Goal: Task Accomplishment & Management: Manage account settings

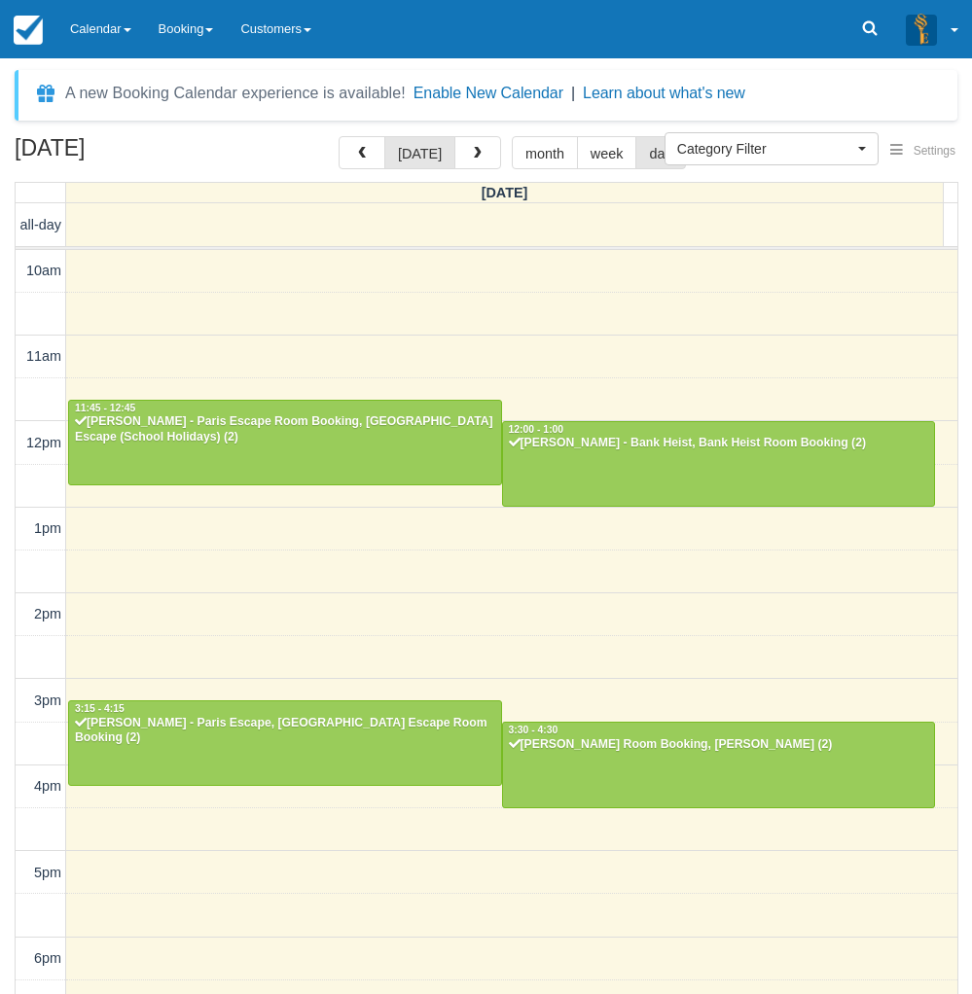
select select
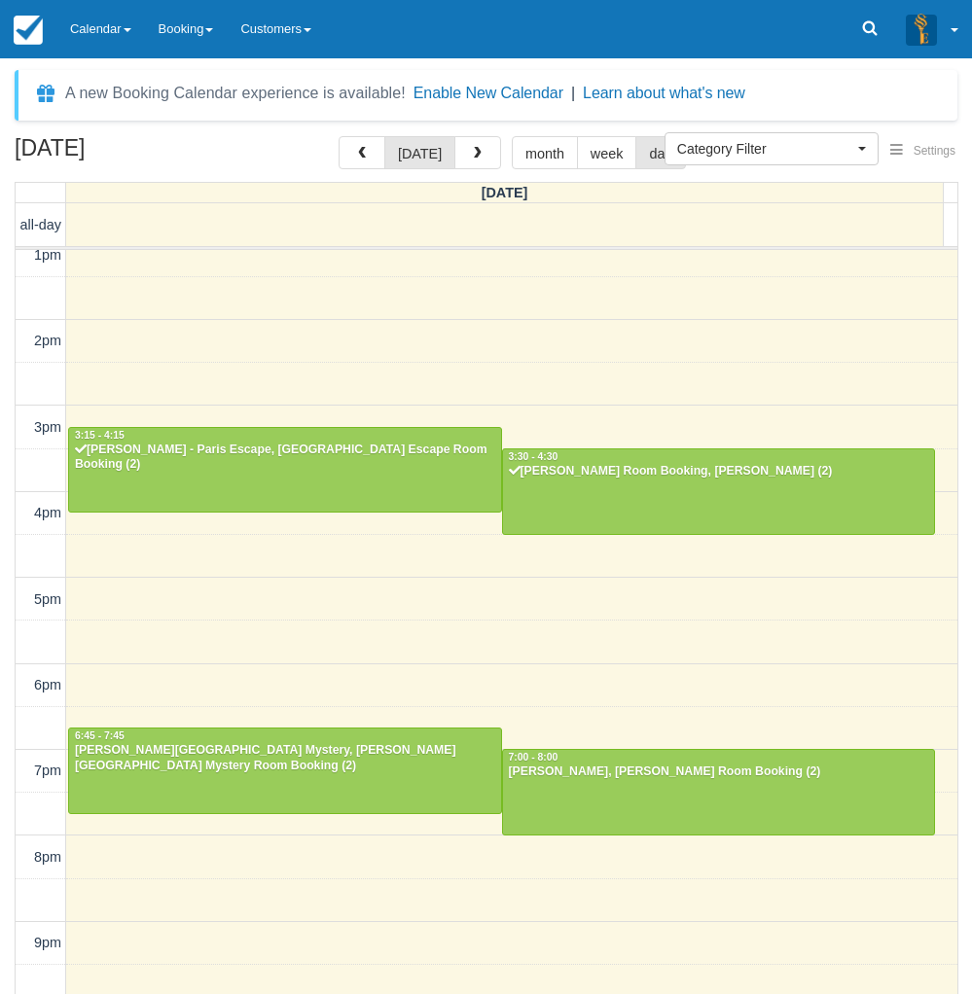
click at [3, 843] on div "October 4, 2025 today month week day Saturday all-day 10am 11am 12pm 1pm 2pm 3p…" at bounding box center [486, 594] width 972 height 916
click at [79, 22] on link "Calendar" at bounding box center [100, 29] width 89 height 58
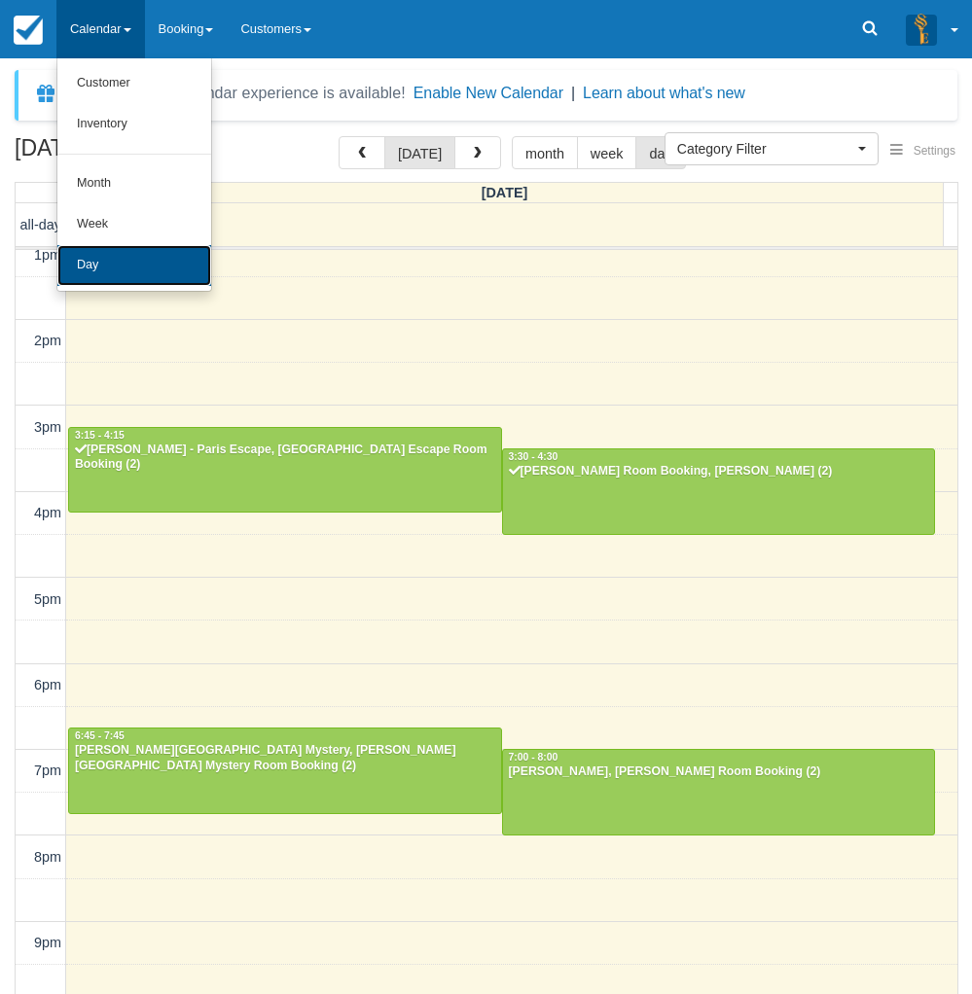
click at [103, 261] on link "Day" at bounding box center [134, 265] width 154 height 41
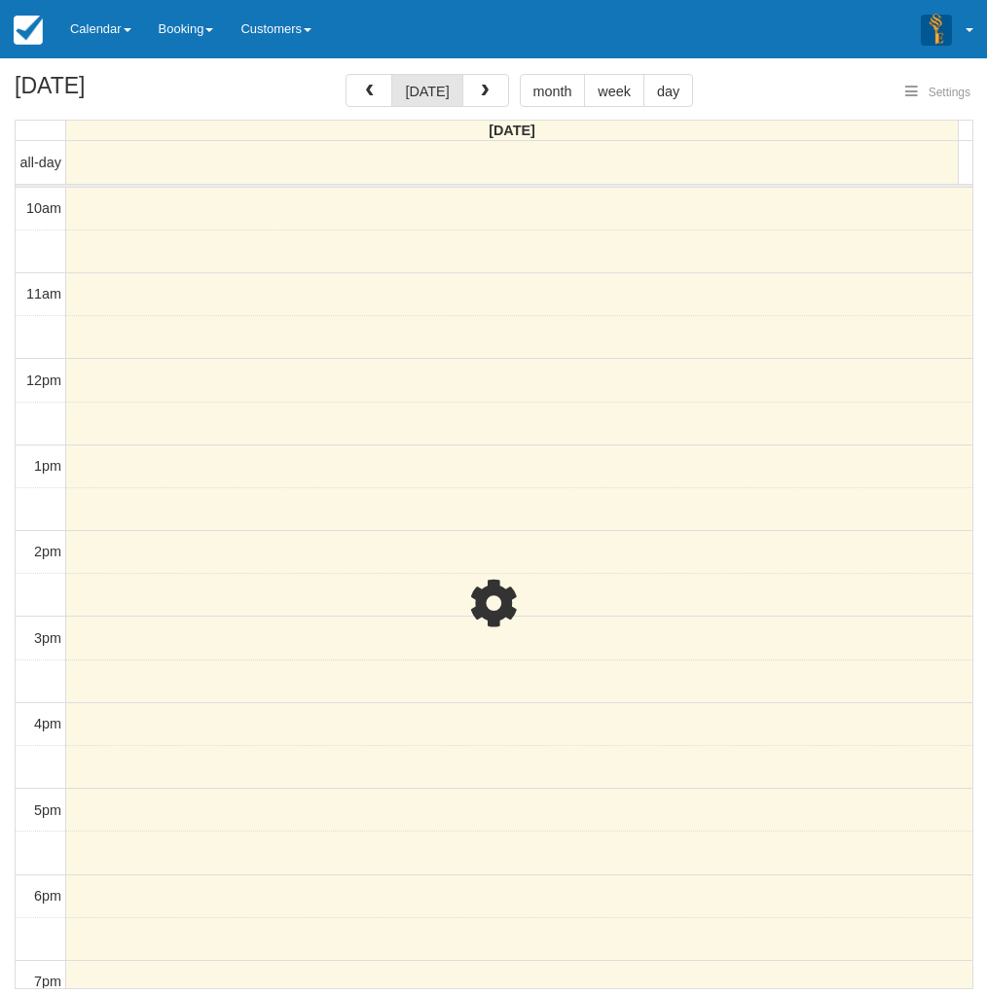
select select
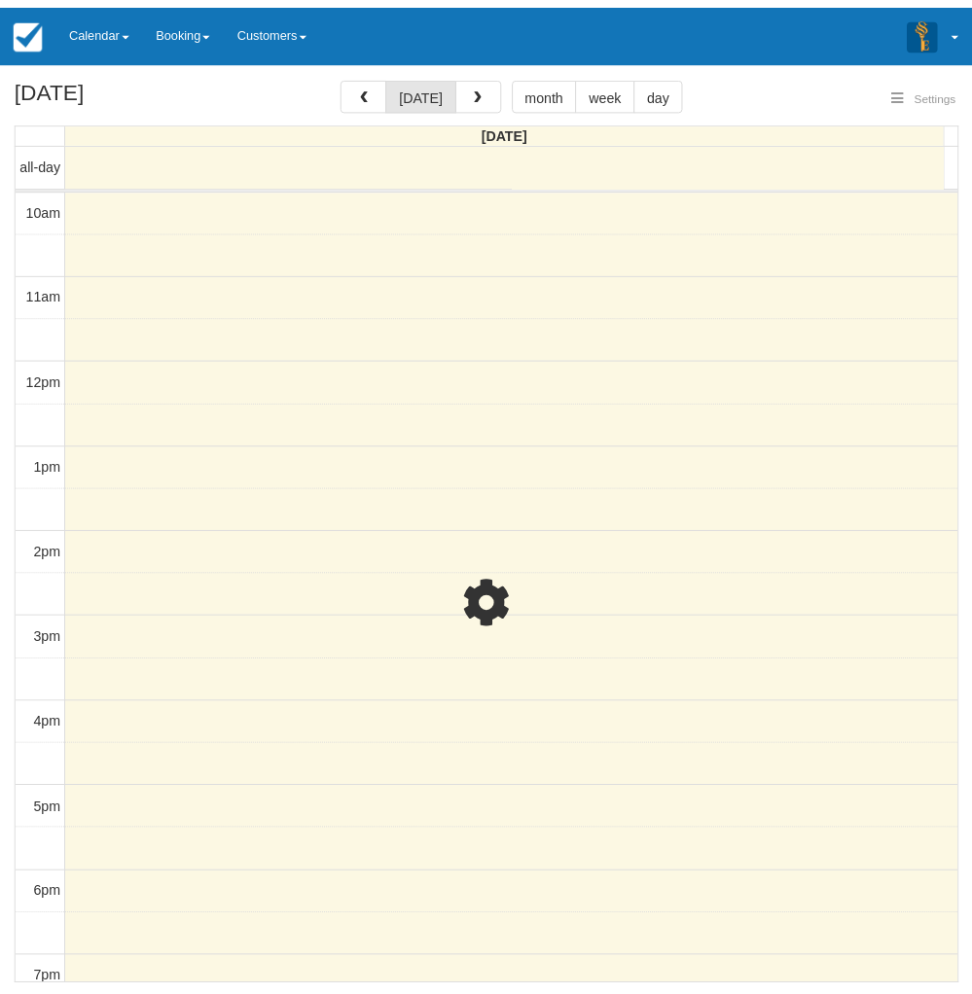
scroll to position [273, 0]
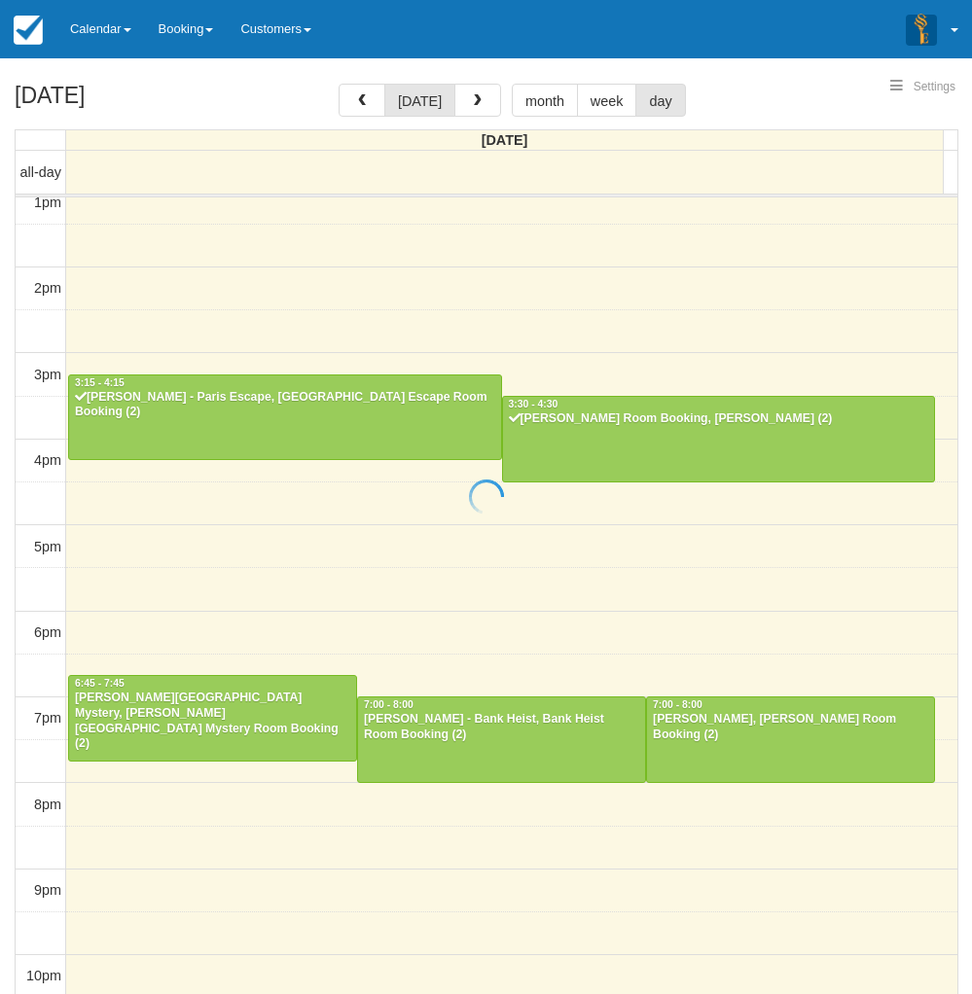
select select
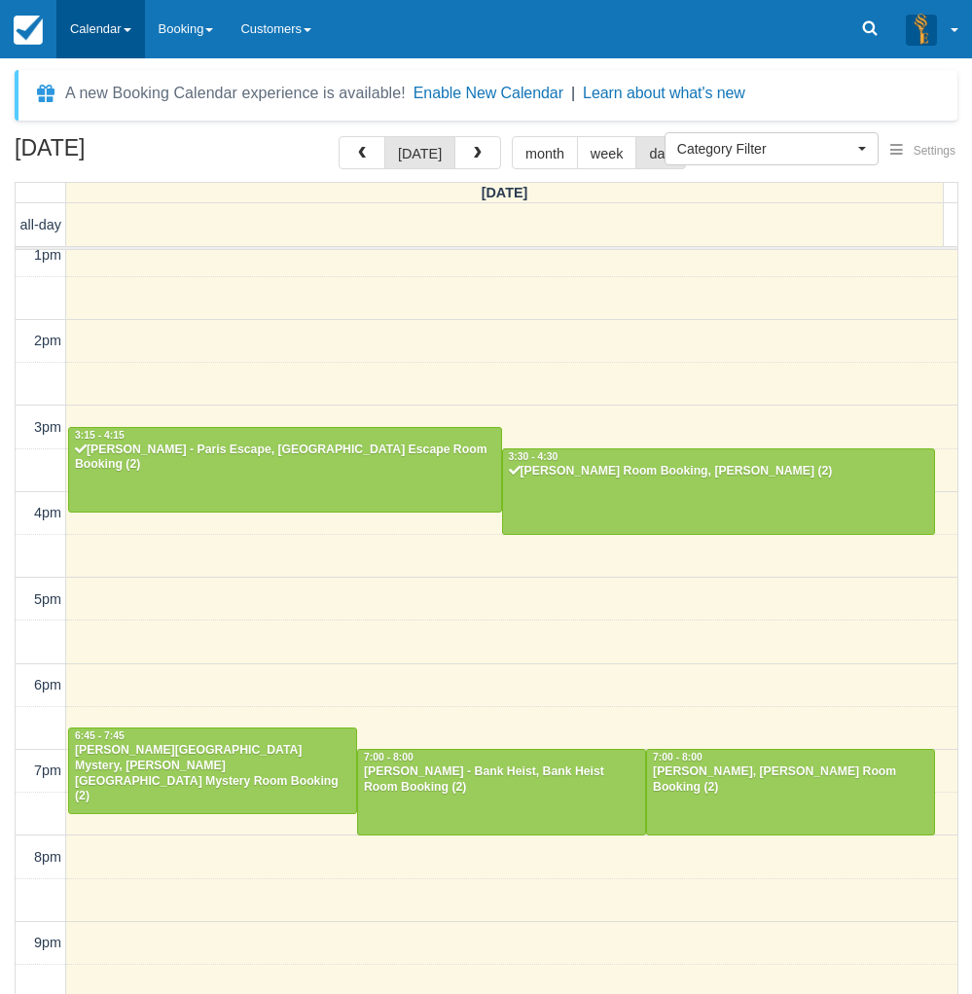
click at [102, 20] on link "Calendar" at bounding box center [100, 29] width 89 height 58
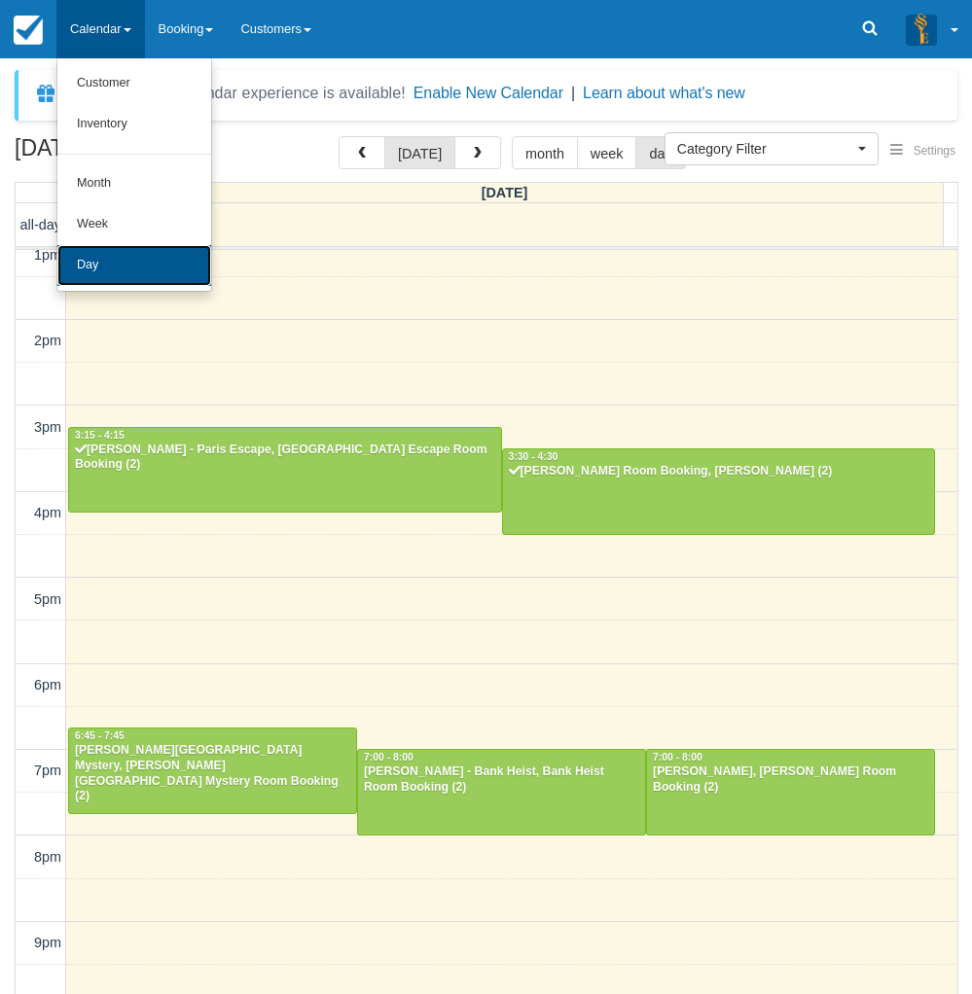
click at [75, 275] on link "Day" at bounding box center [134, 265] width 154 height 41
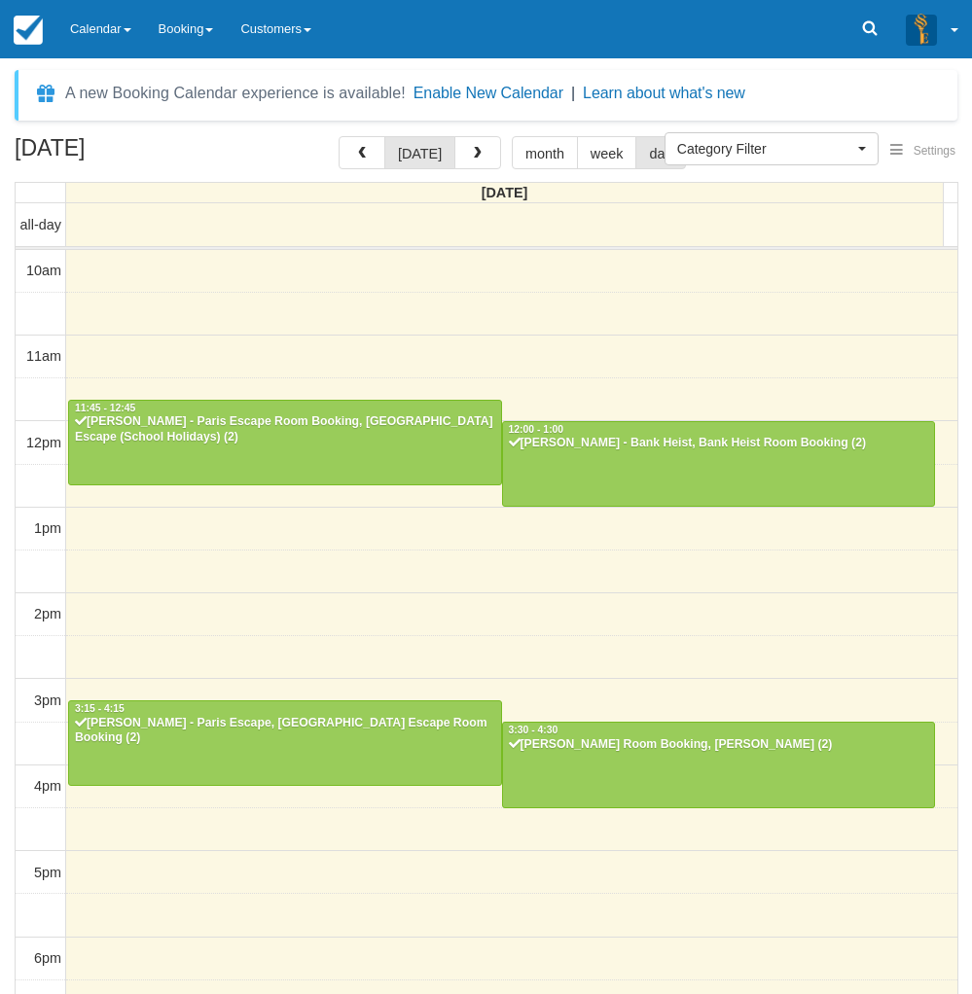
select select
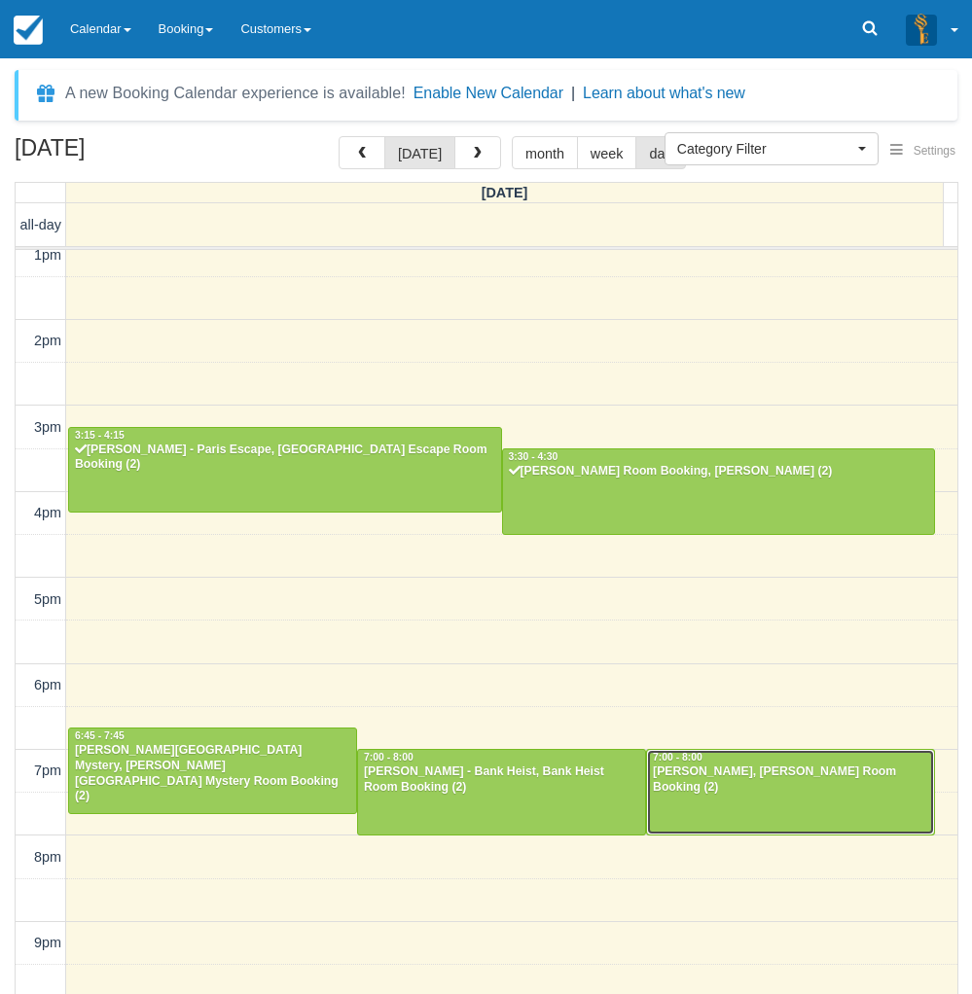
click at [760, 776] on div "[PERSON_NAME], [PERSON_NAME] Room Booking (2)" at bounding box center [790, 780] width 277 height 31
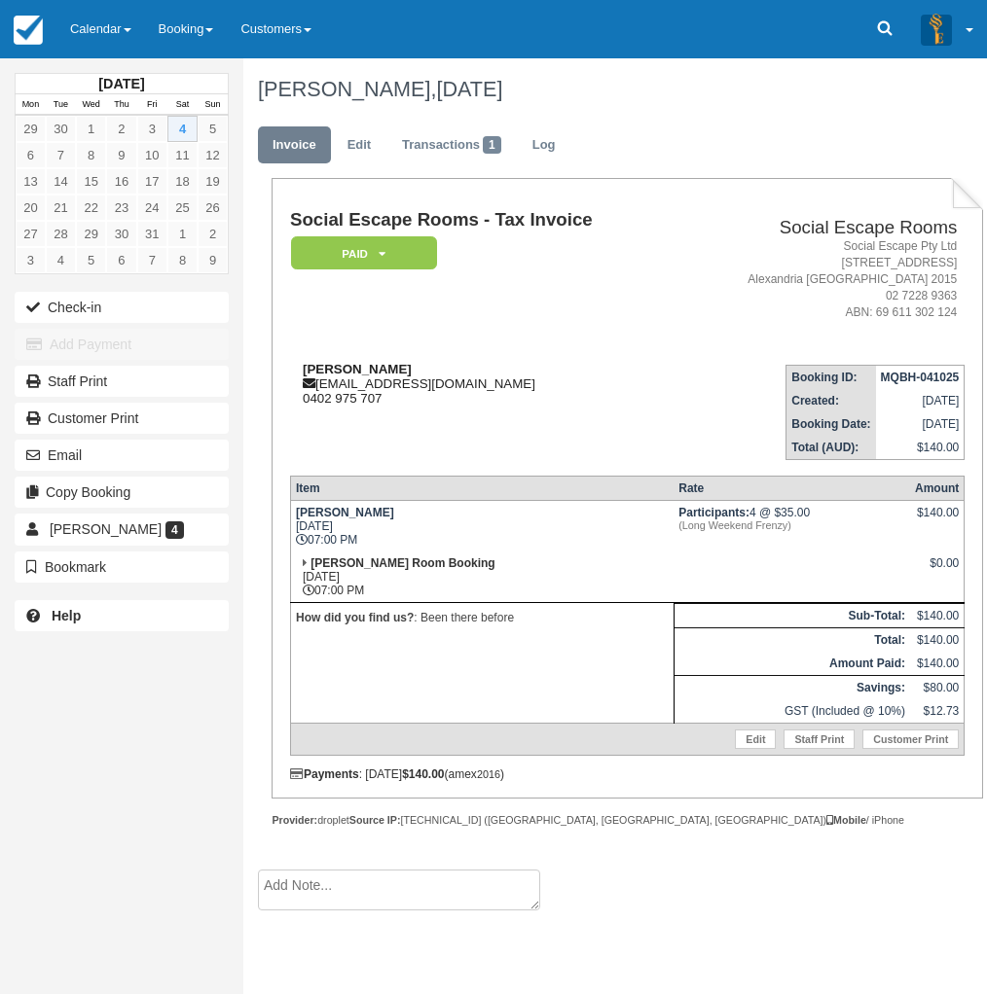
click at [402, 370] on strong "Tatiana Faundez" at bounding box center [357, 369] width 109 height 15
drag, startPoint x: 402, startPoint y: 370, endPoint x: 306, endPoint y: 370, distance: 96.3
click at [306, 370] on strong "Tatiana Faundez" at bounding box center [357, 369] width 109 height 15
copy strong "Tatiana Faundez"
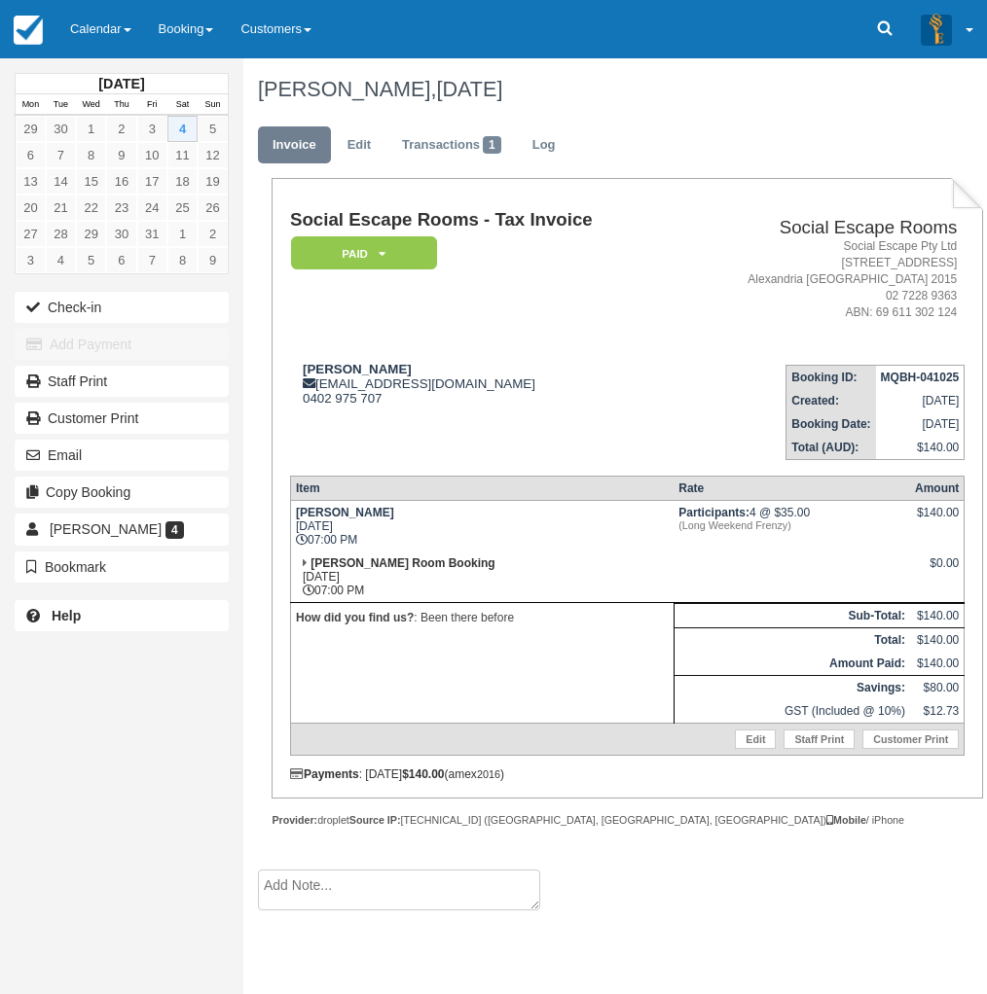
click at [22, 770] on div "October 2025 Mon Tue Wed Thu Fri Sat Sun 29 30 1 2 3 4 5 6 7 8 9 10 11 12 13 14…" at bounding box center [121, 497] width 243 height 994
drag, startPoint x: 54, startPoint y: 766, endPoint x: 93, endPoint y: 751, distance: 41.6
click at [54, 766] on div "October 2025 Mon Tue Wed Thu Fri Sat Sun 29 30 1 2 3 4 5 6 7 8 9 10 11 12 13 14…" at bounding box center [121, 497] width 243 height 994
click at [75, 739] on div "October 2025 Mon Tue Wed Thu Fri Sat Sun 29 30 1 2 3 4 5 6 7 8 9 10 11 12 13 14…" at bounding box center [121, 497] width 243 height 994
click at [109, 33] on link "Calendar" at bounding box center [100, 29] width 89 height 58
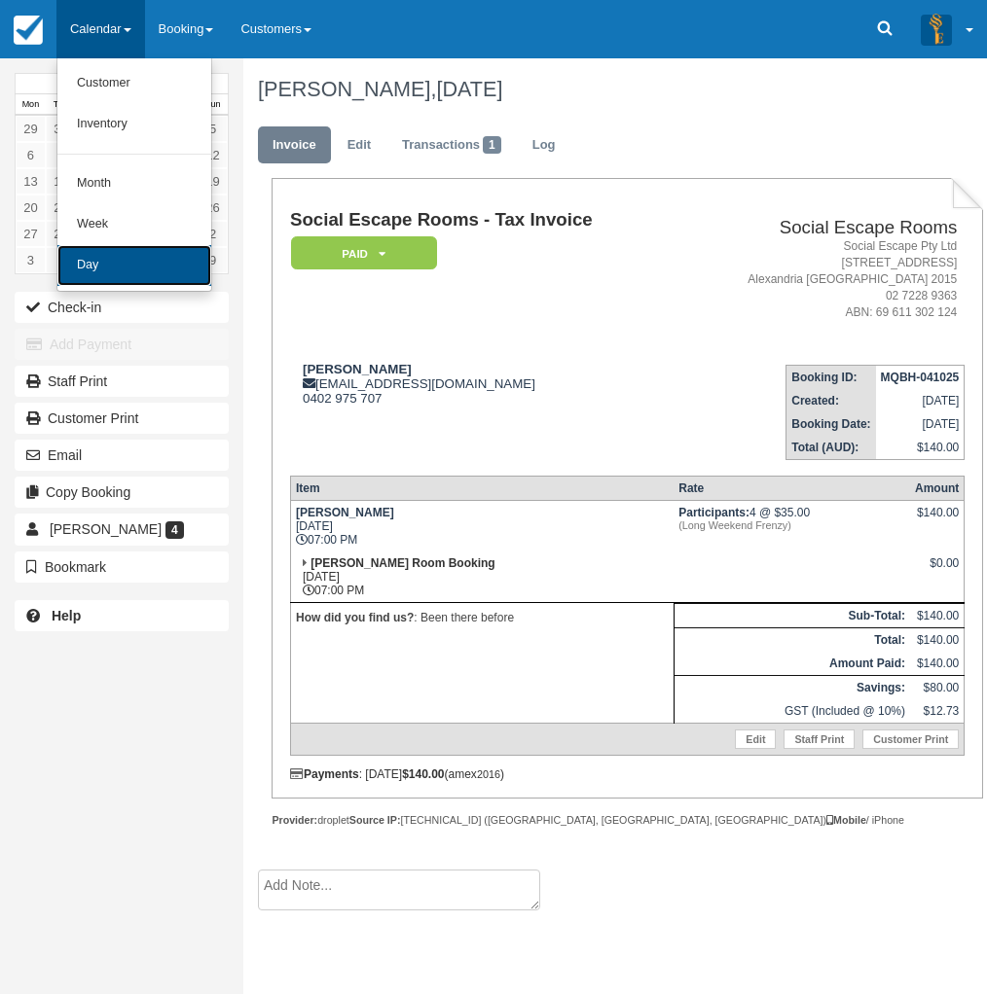
click at [90, 271] on link "Day" at bounding box center [134, 265] width 154 height 41
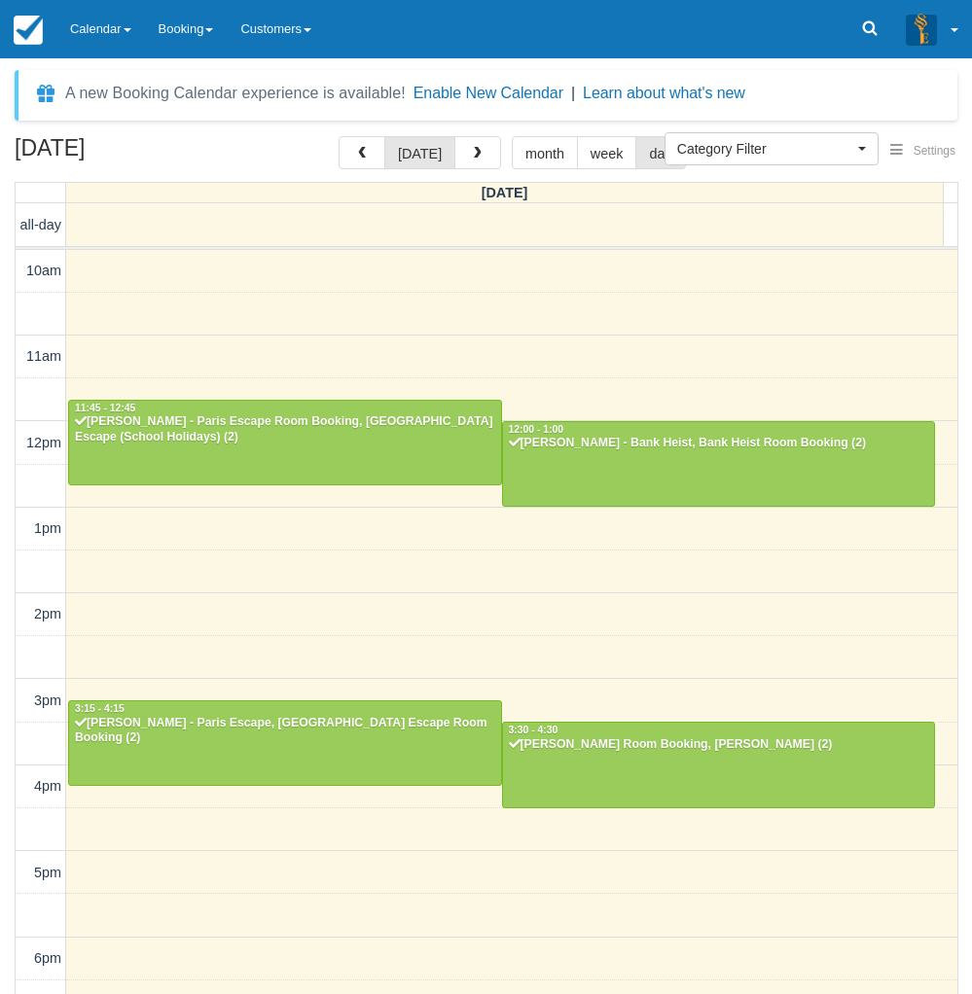
select select
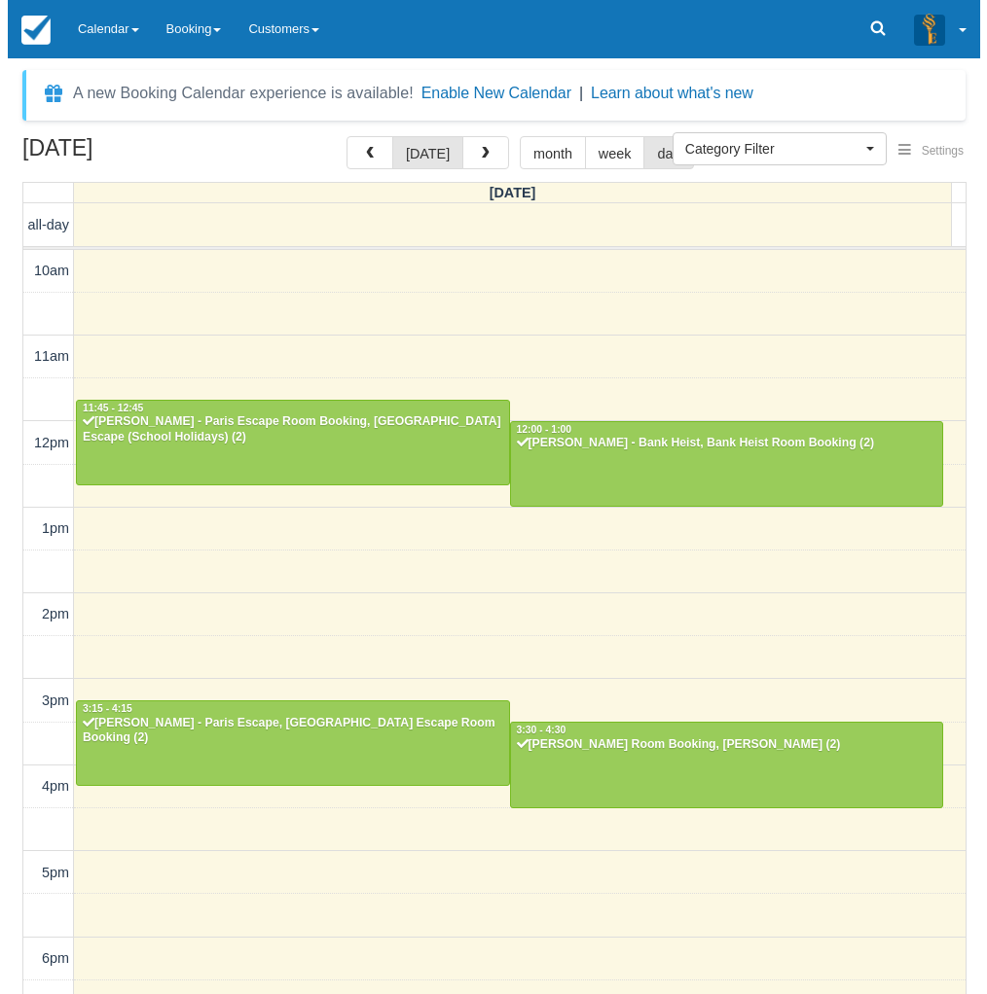
scroll to position [273, 0]
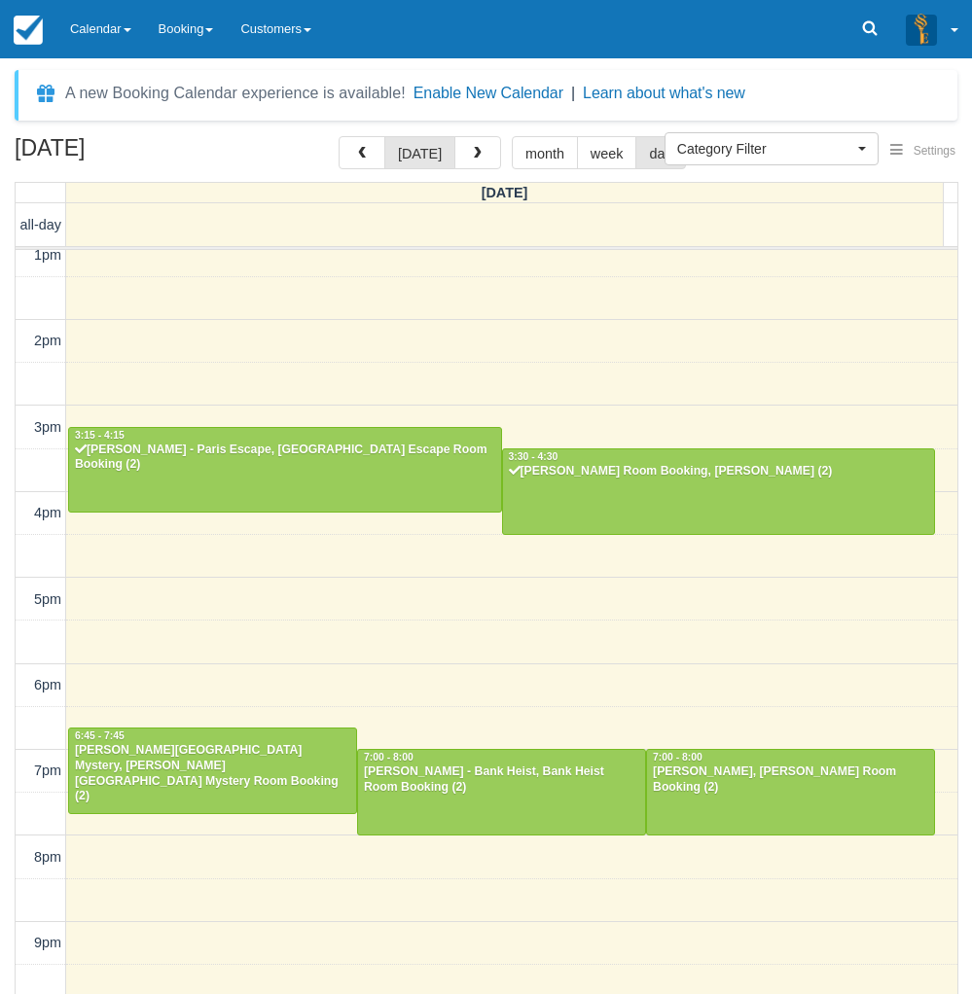
click at [456, 174] on div "[DATE] [DATE] month week day" at bounding box center [486, 157] width 943 height 42
click at [473, 165] on button "button" at bounding box center [477, 152] width 47 height 33
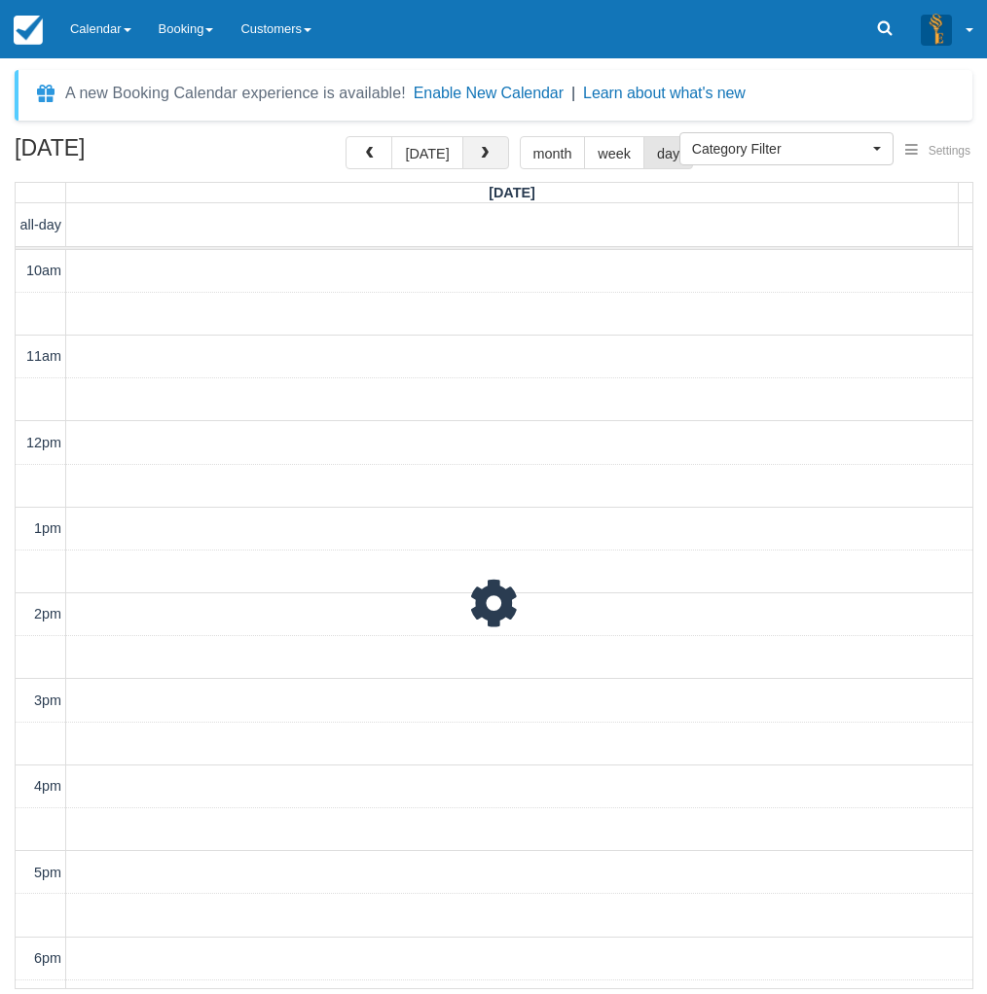
scroll to position [336, 0]
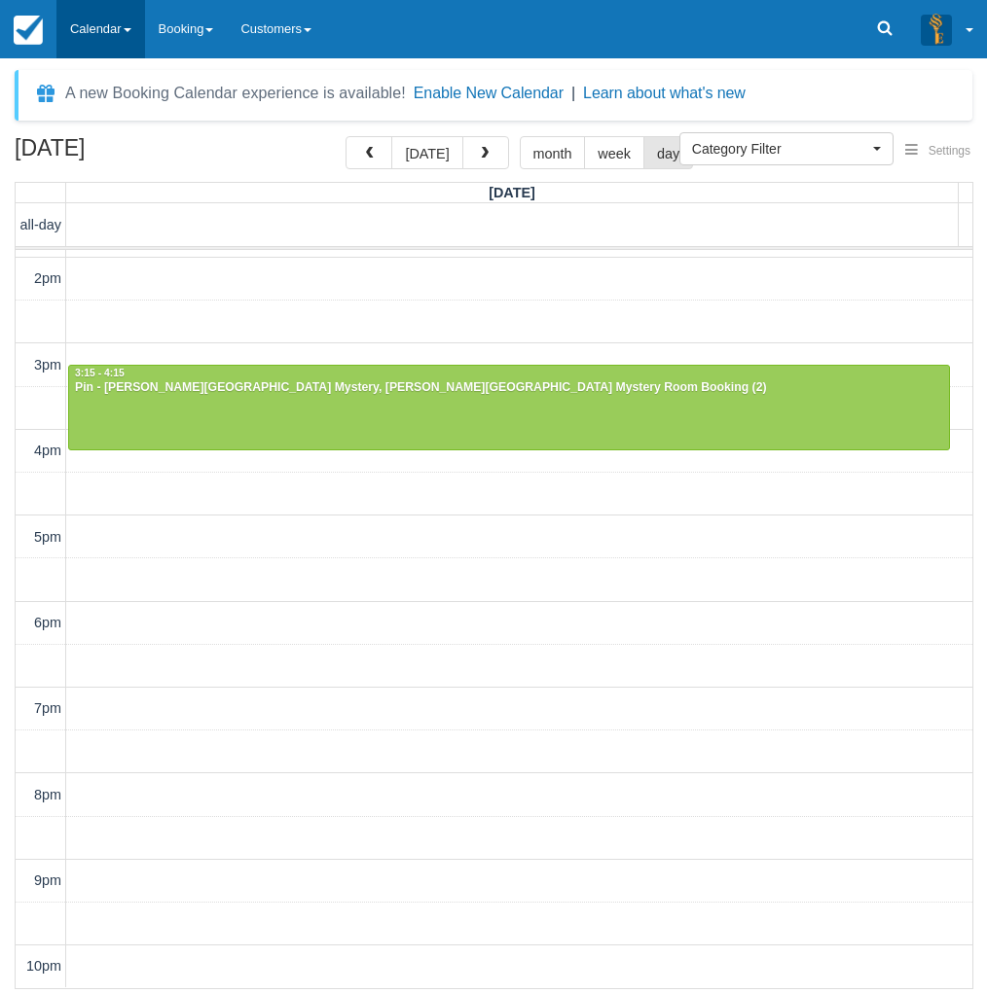
click at [111, 24] on link "Calendar" at bounding box center [100, 29] width 89 height 58
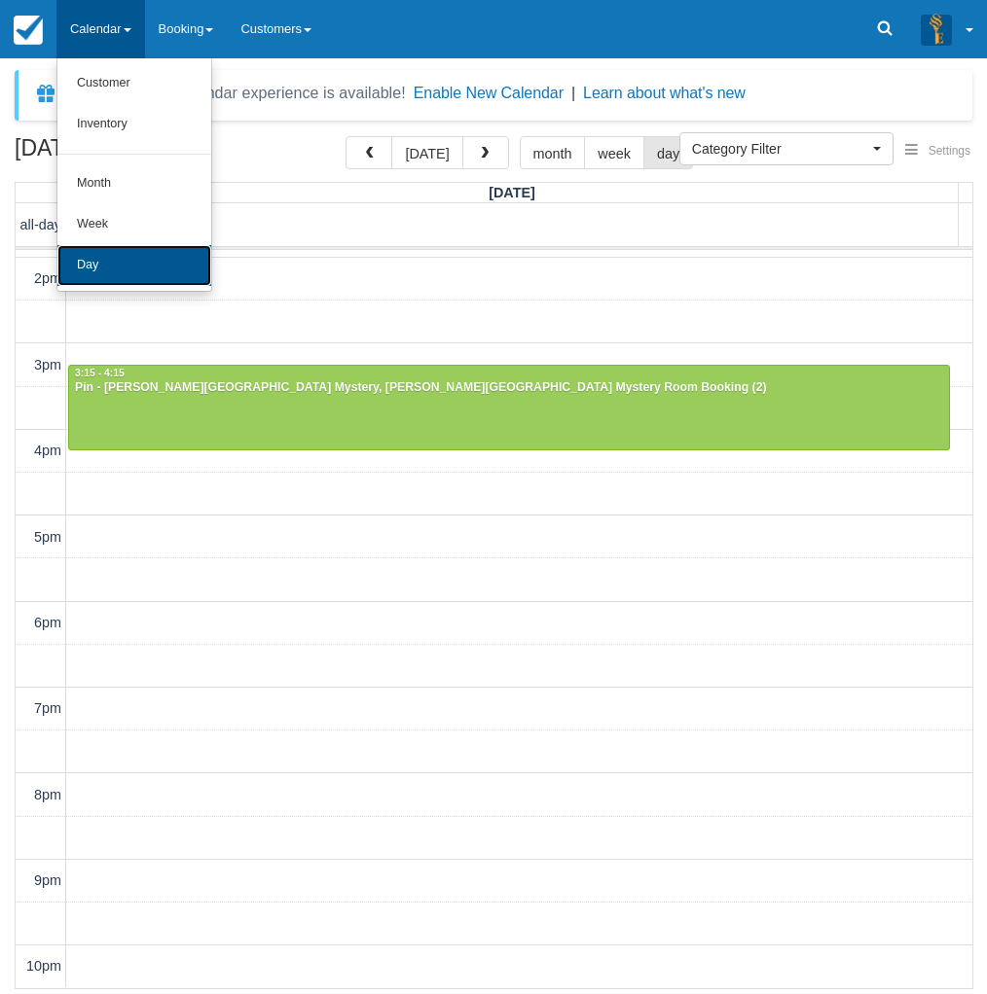
click at [108, 264] on link "Day" at bounding box center [134, 265] width 154 height 41
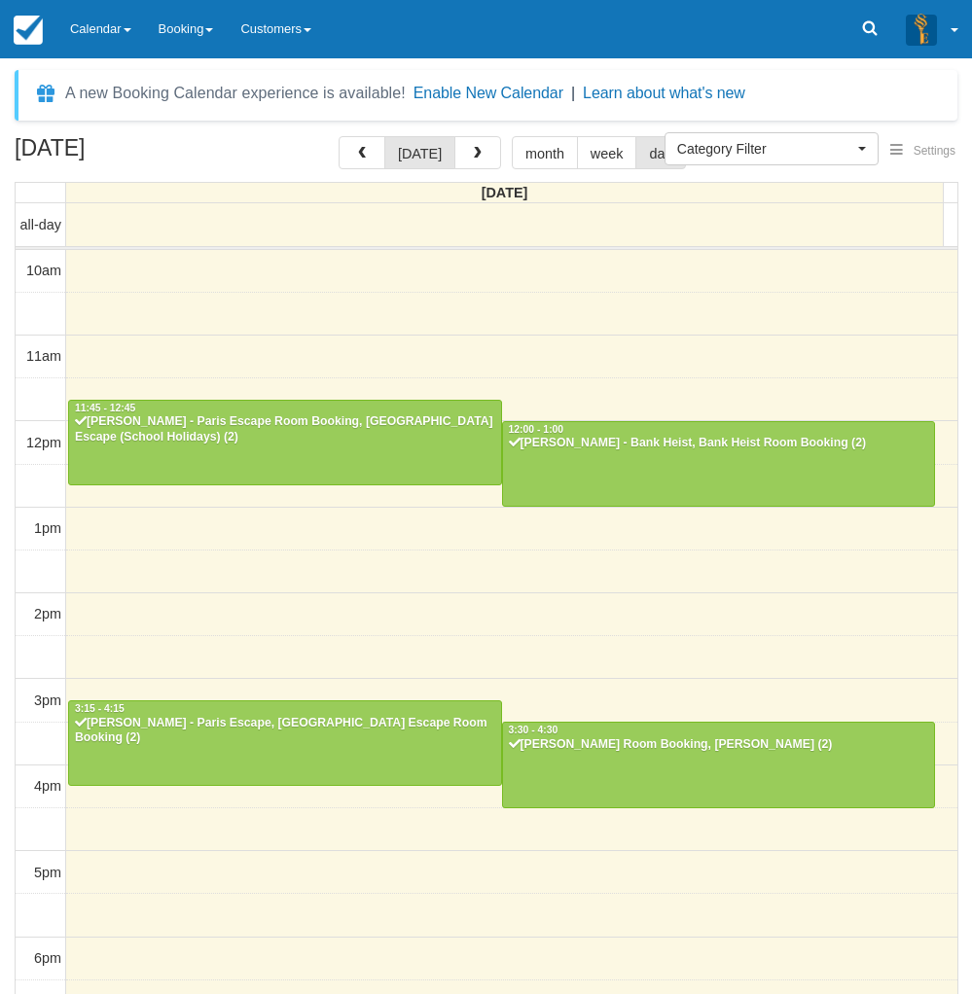
select select
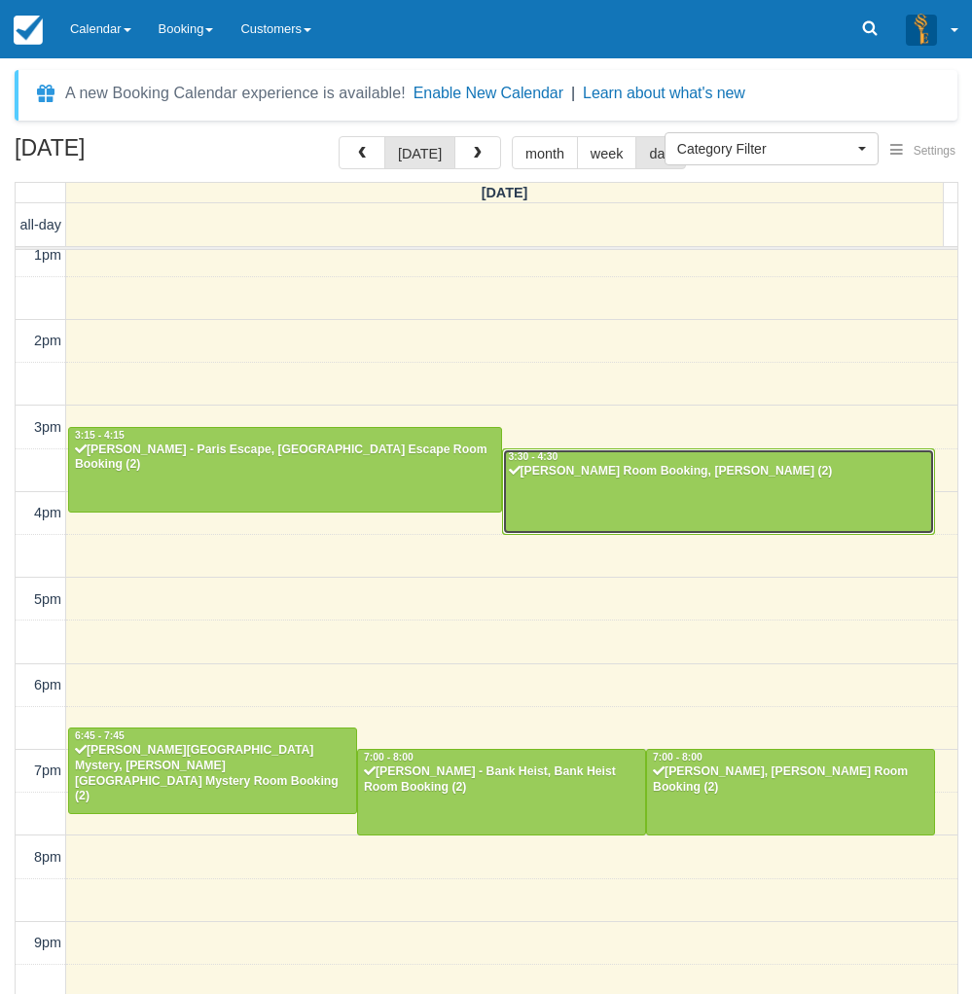
click at [609, 490] on div at bounding box center [719, 492] width 432 height 84
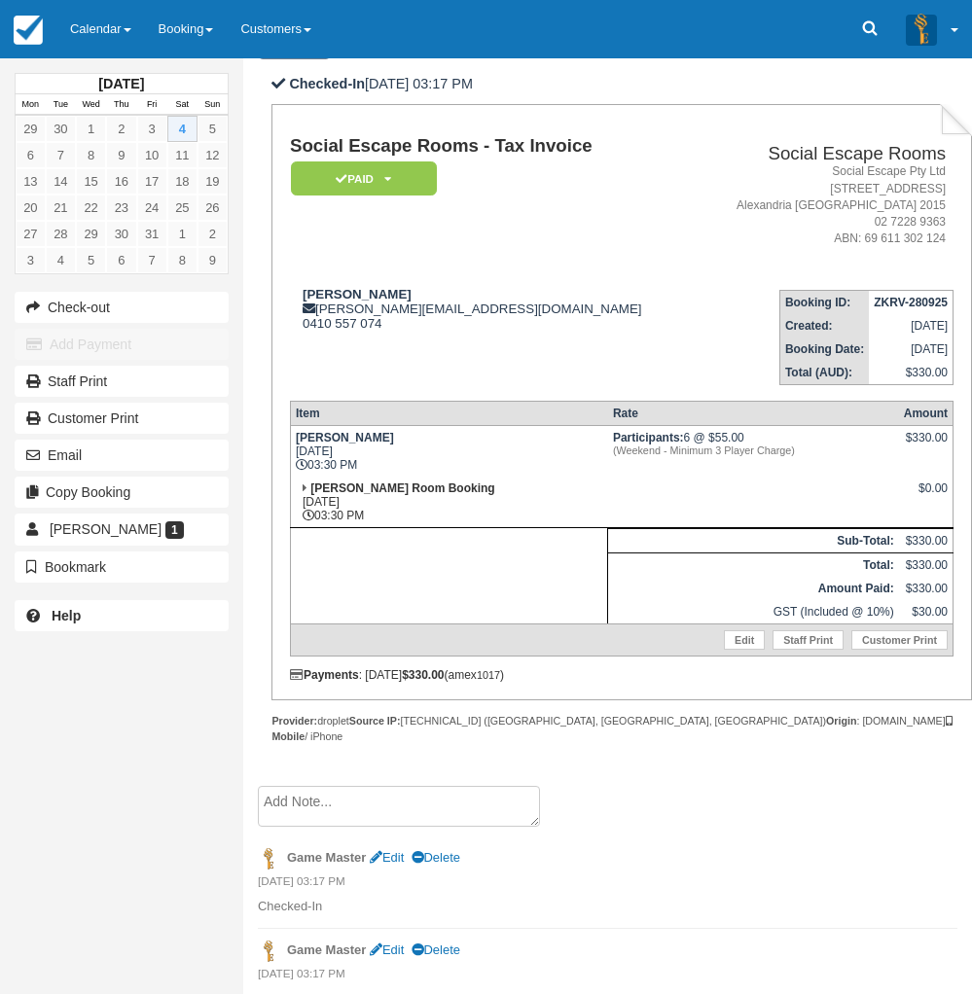
scroll to position [208, 0]
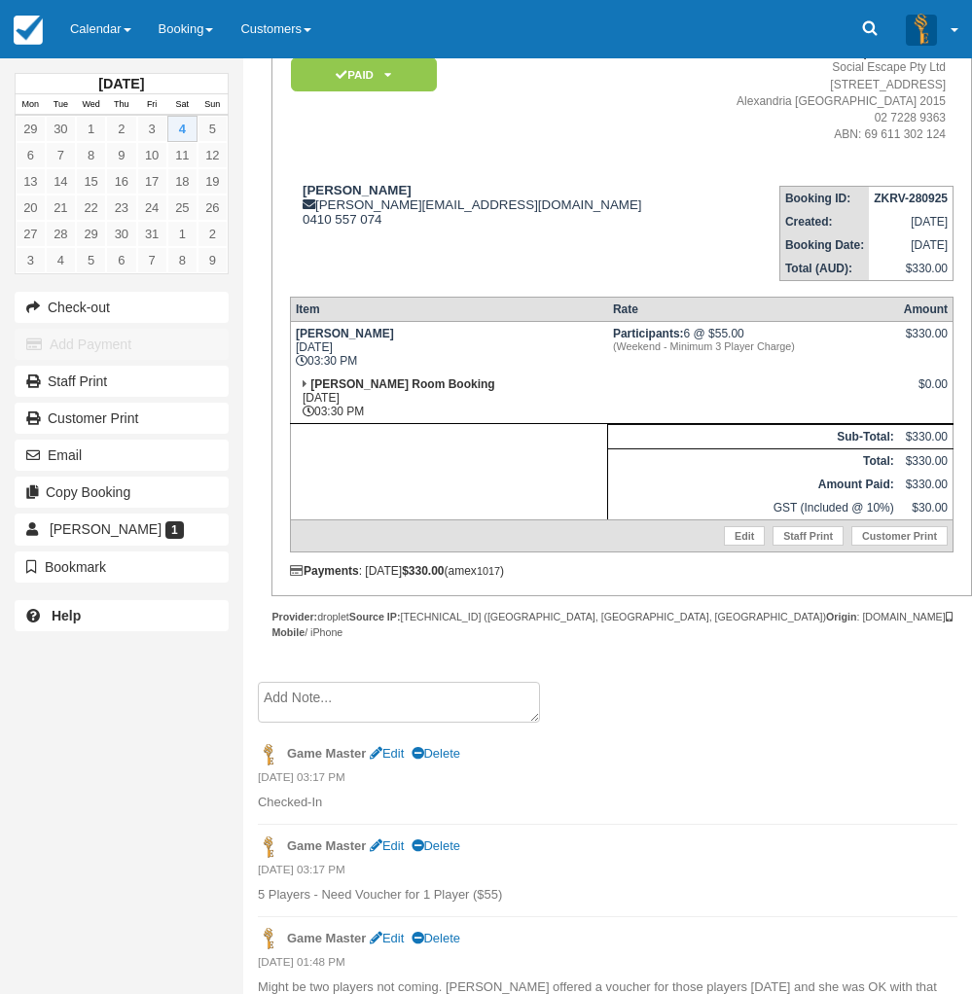
click at [861, 838] on div "Game Master Edit Delete" at bounding box center [608, 847] width 700 height 30
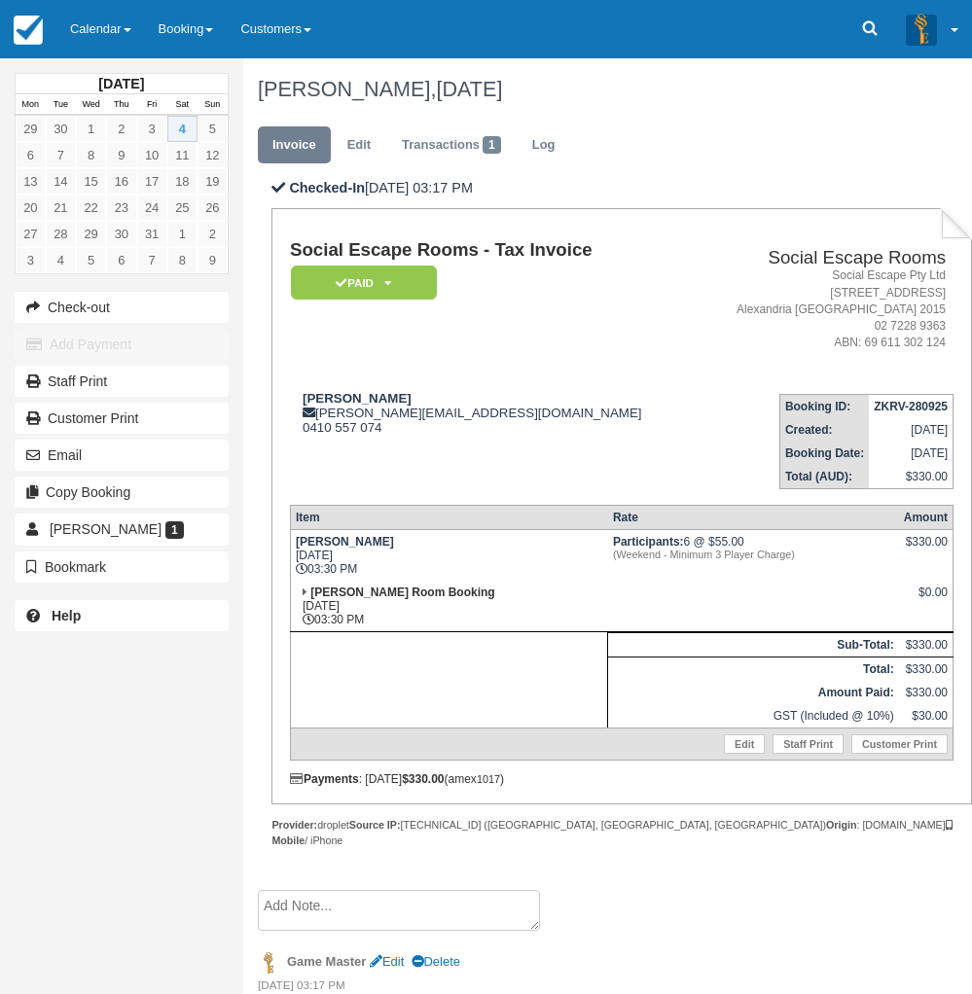
click at [45, 824] on div "October 2025 Mon Tue Wed Thu Fri Sat Sun 29 30 1 2 3 4 5 6 7 8 9 10 11 12 13 14…" at bounding box center [121, 497] width 243 height 994
click at [84, 36] on link "Calendar" at bounding box center [100, 29] width 89 height 58
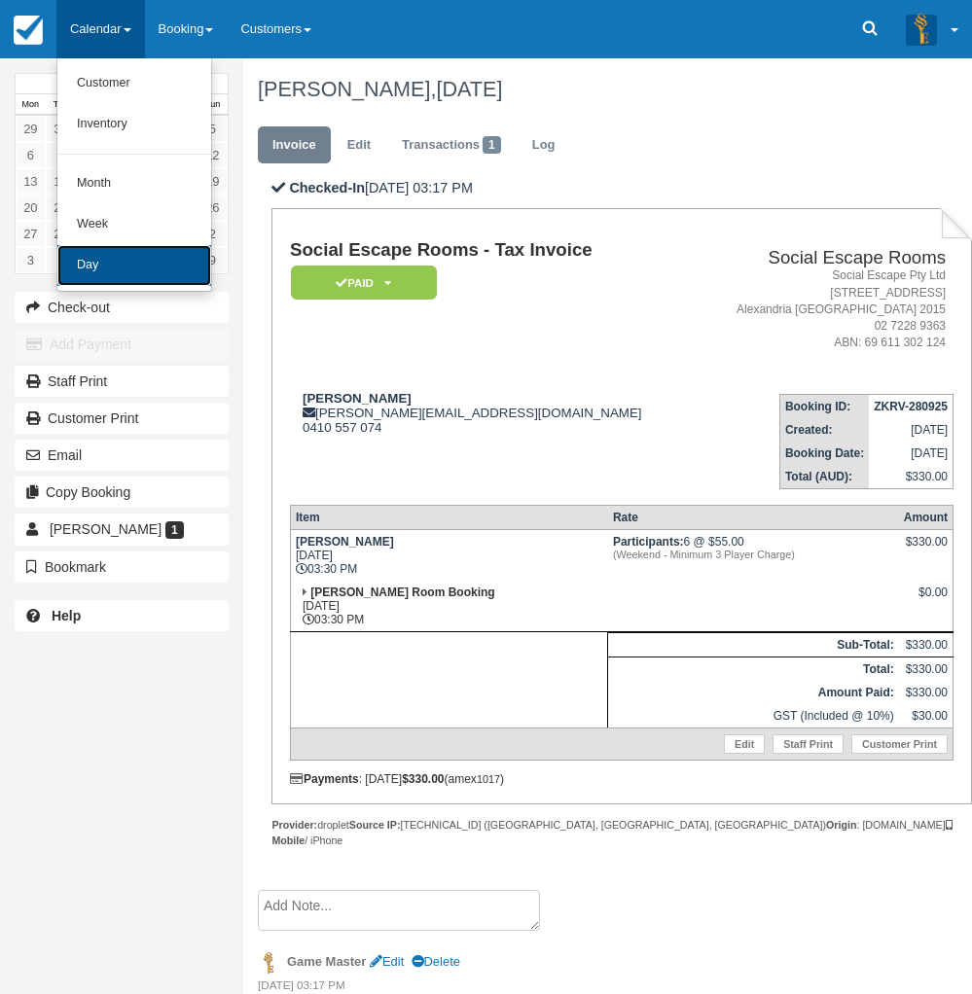
click at [69, 269] on link "Day" at bounding box center [134, 265] width 154 height 41
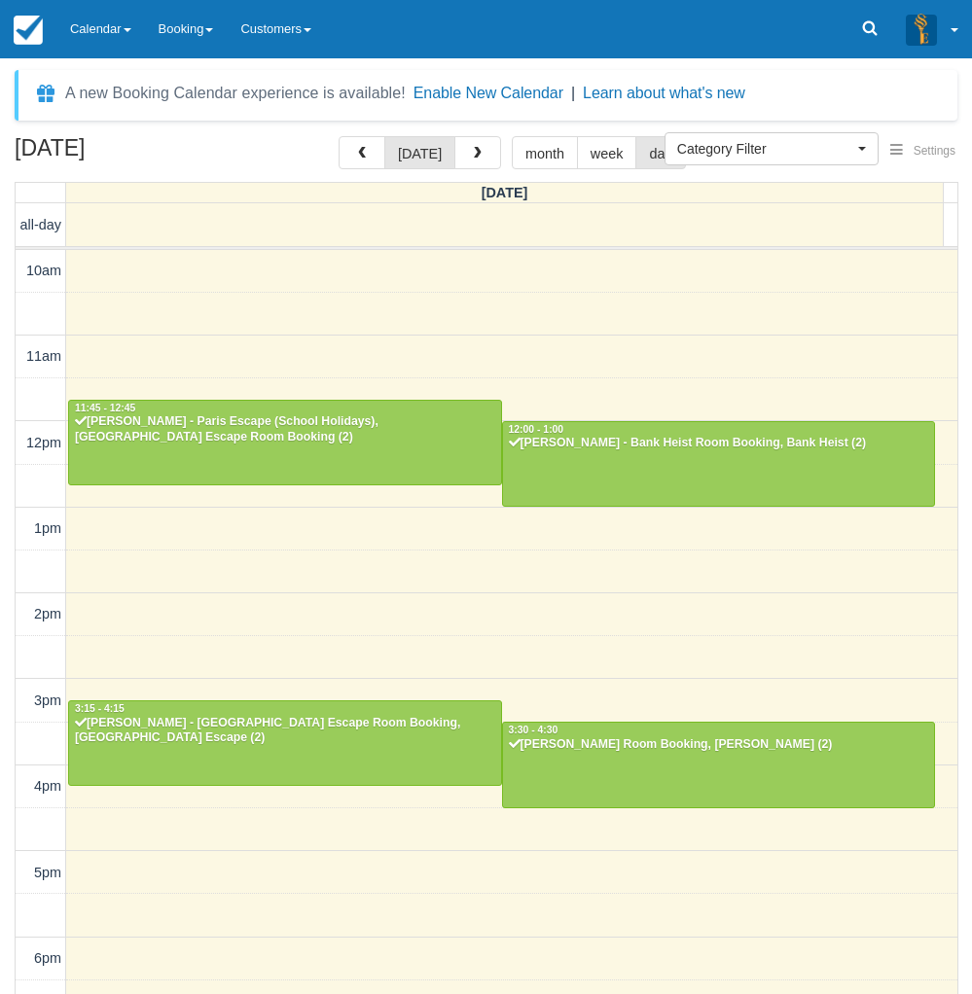
select select
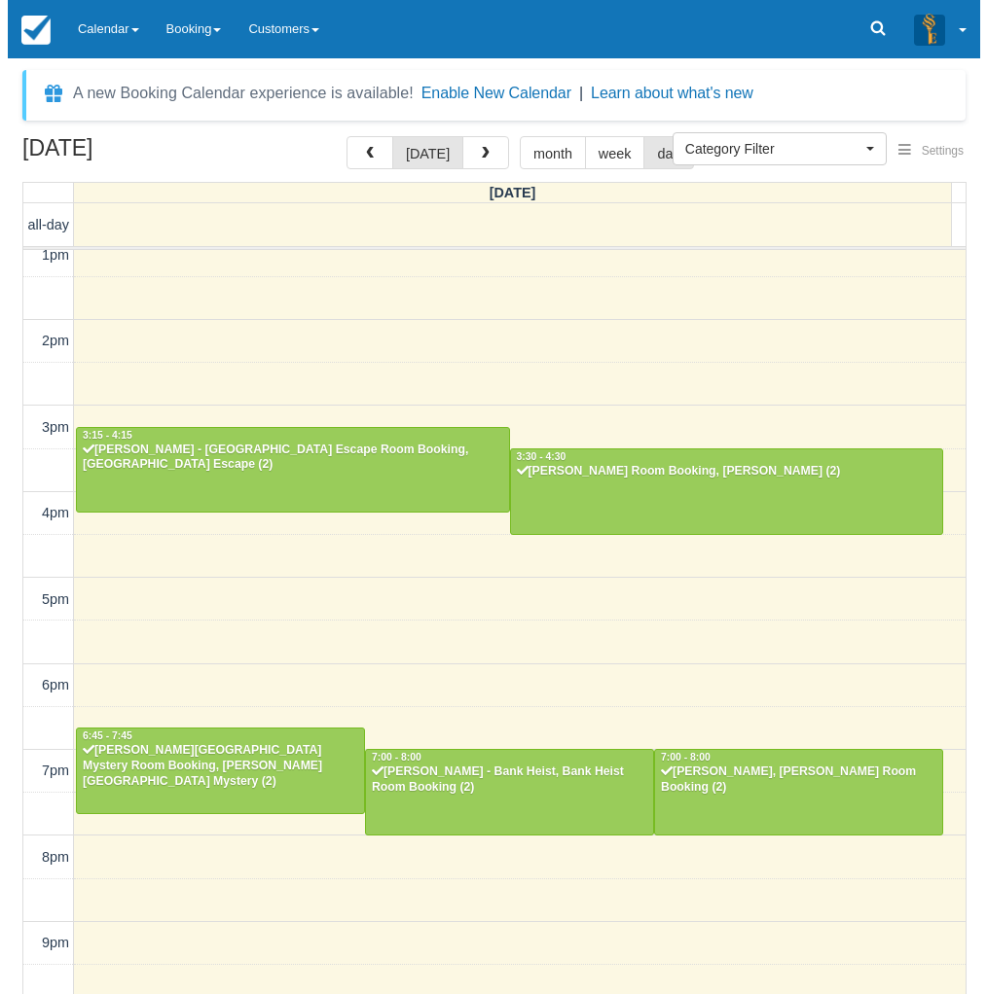
scroll to position [272, 0]
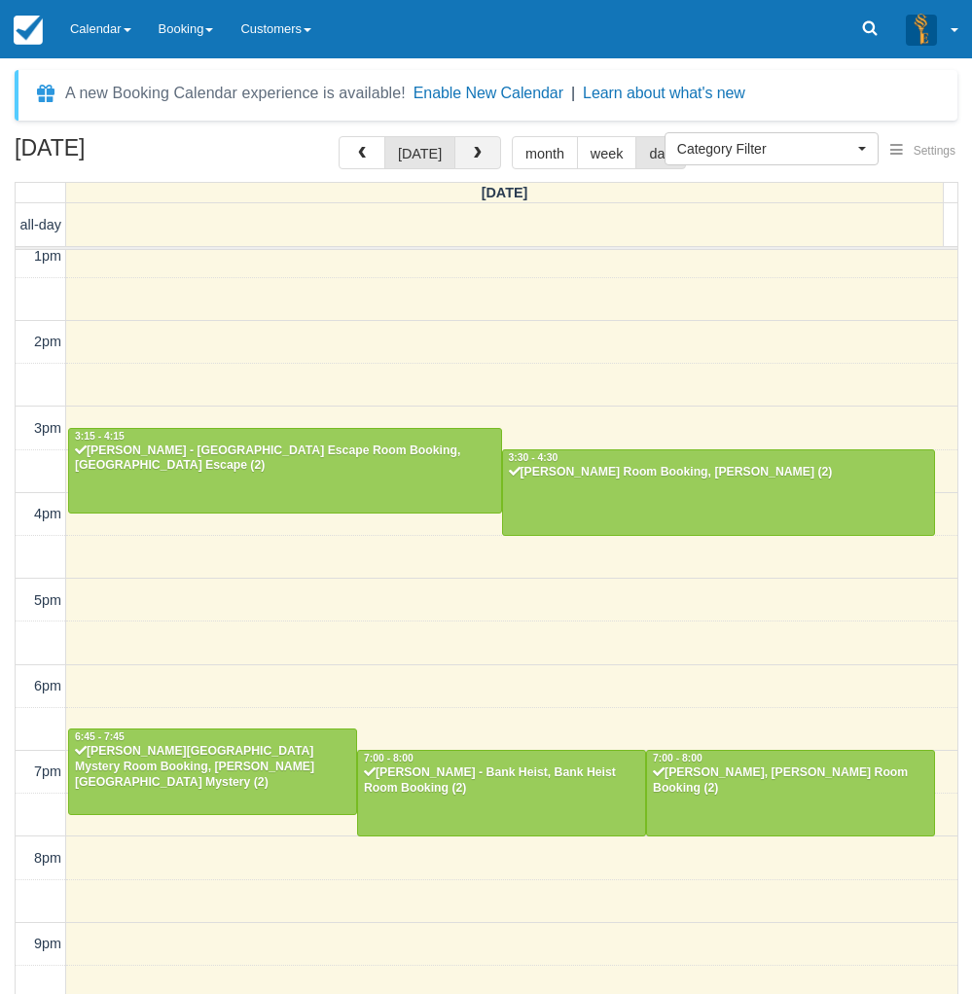
click at [471, 148] on span "button" at bounding box center [478, 154] width 14 height 14
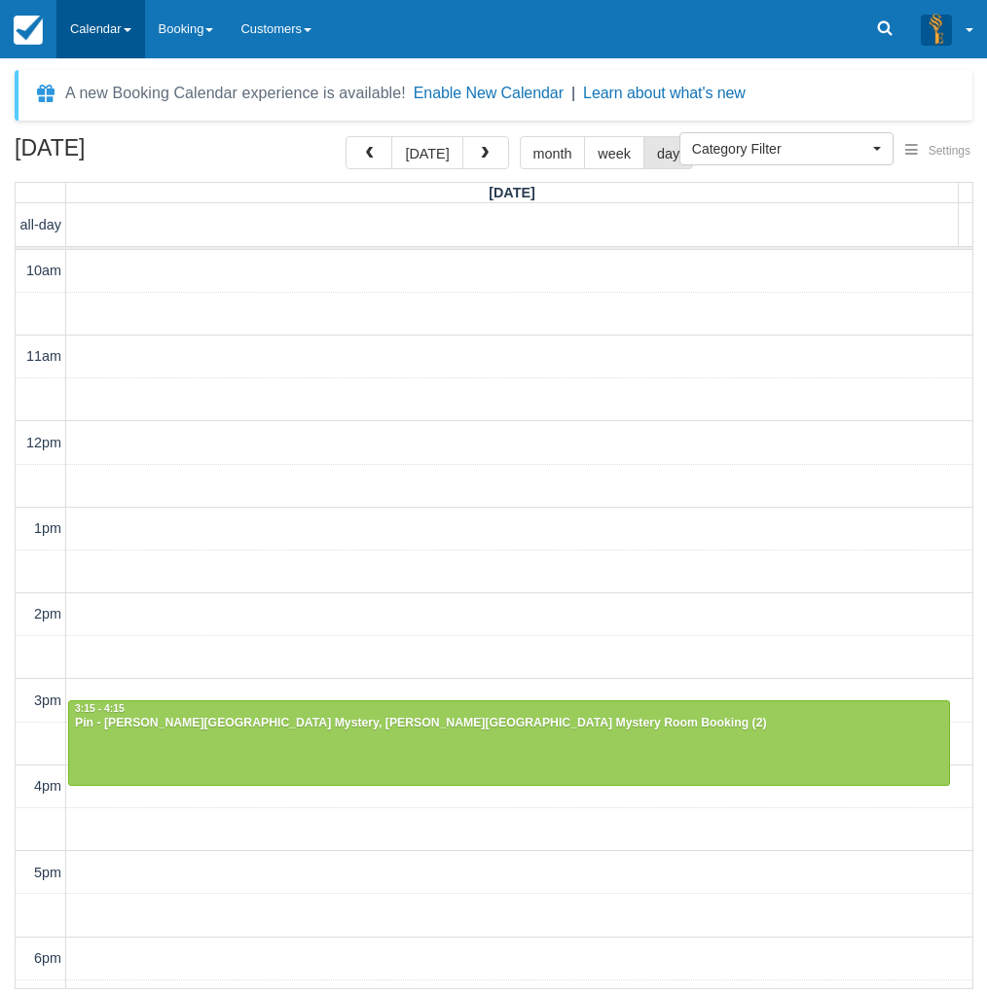
click at [88, 20] on link "Calendar" at bounding box center [100, 29] width 89 height 58
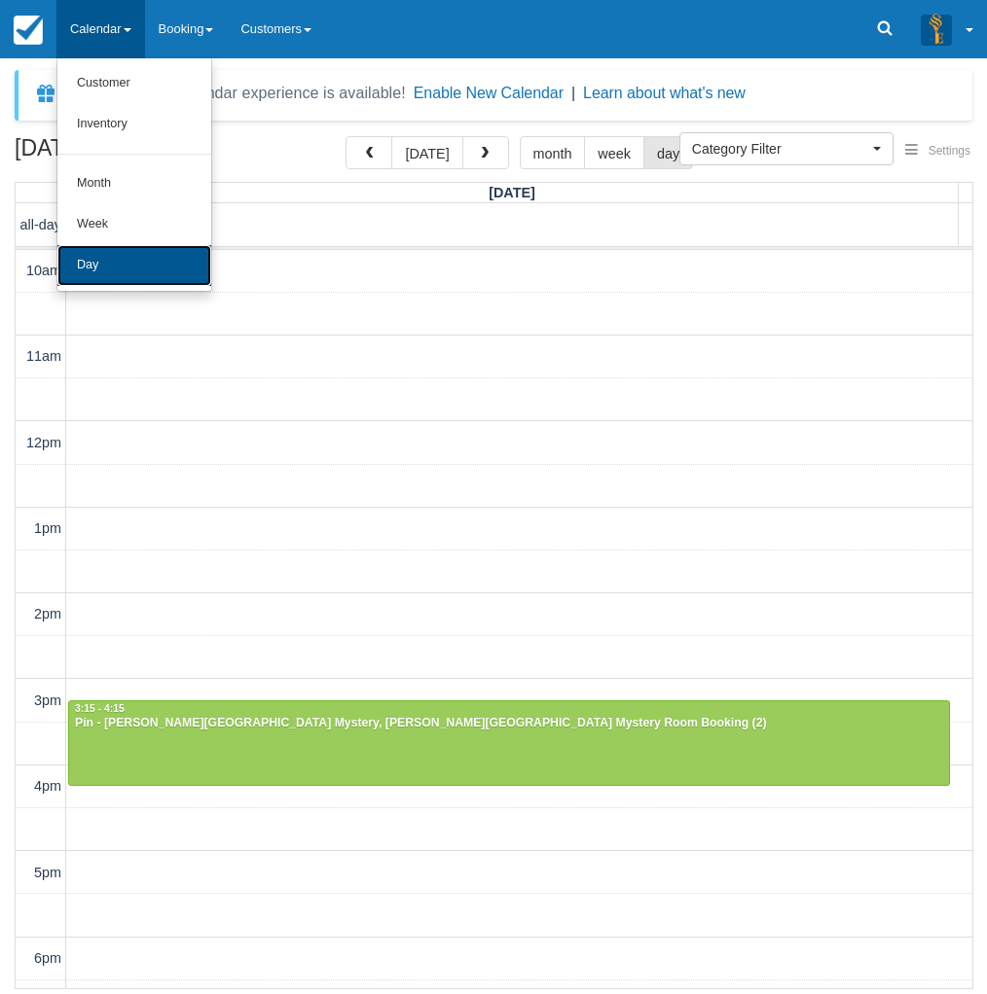
click at [113, 270] on link "Day" at bounding box center [134, 265] width 154 height 41
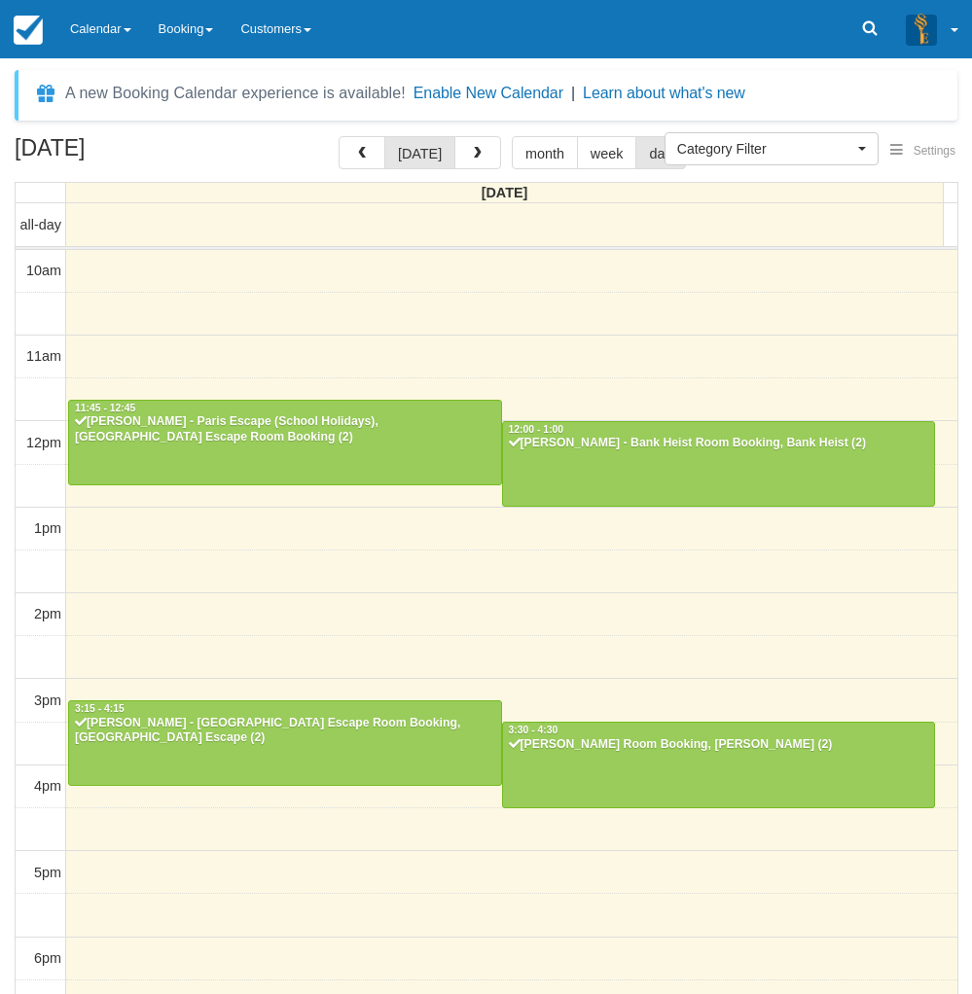
select select
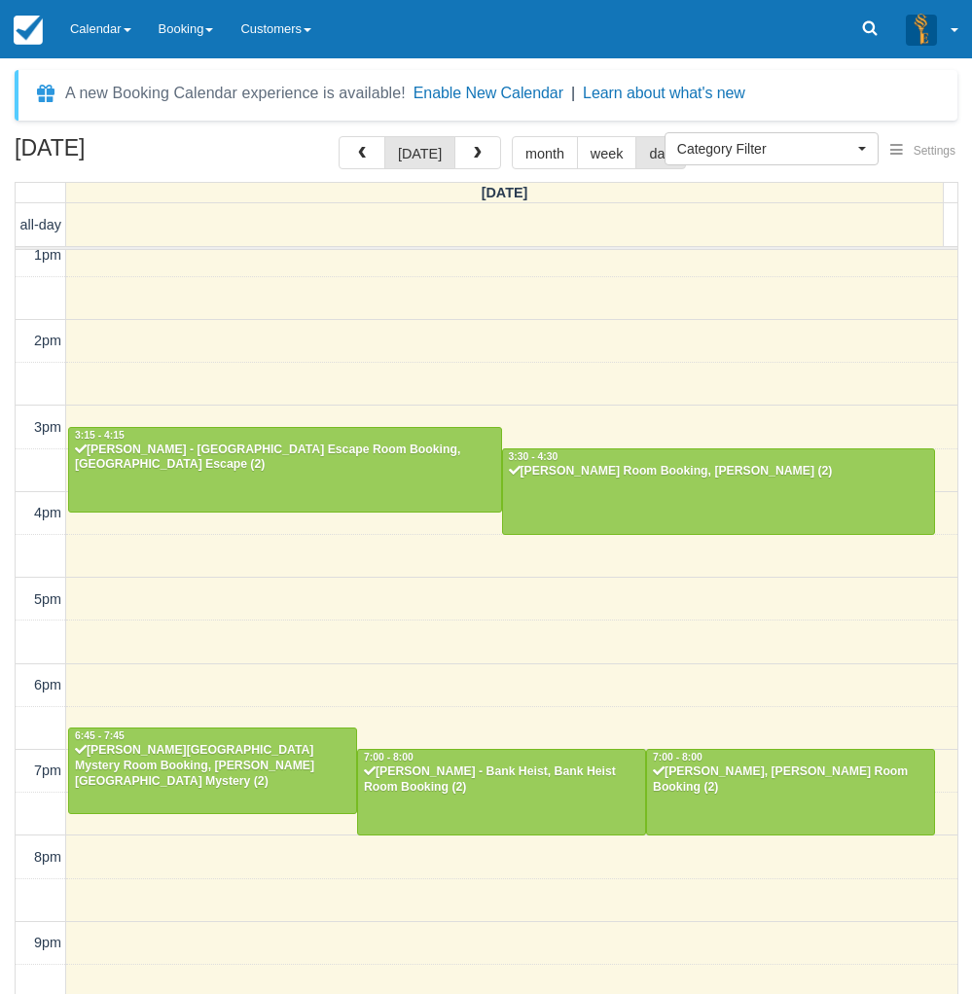
click at [9, 754] on div "[DATE] [DATE] month week day [DATE] all-day 10am 11am 12pm 1pm 2pm 3pm 4pm 5pm …" at bounding box center [486, 594] width 972 height 916
